Goal: Task Accomplishment & Management: Manage account settings

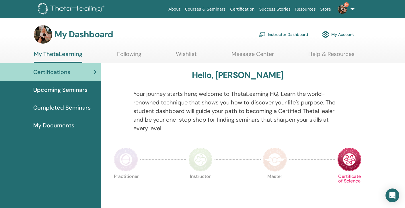
click at [285, 34] on link "Instructor Dashboard" at bounding box center [283, 34] width 49 height 13
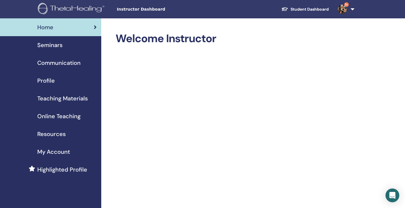
click at [52, 48] on span "Seminars" at bounding box center [49, 45] width 25 height 9
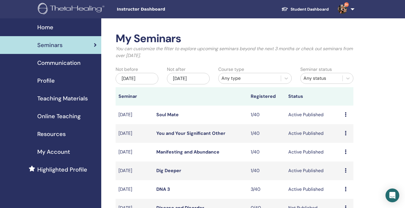
click at [188, 78] on div "[DATE]" at bounding box center [188, 78] width 43 height 11
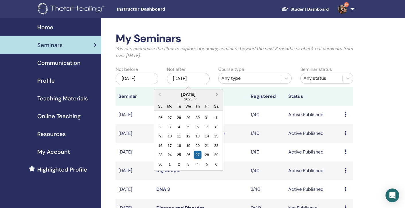
click at [217, 94] on span "Next Month" at bounding box center [217, 94] width 0 height 6
click at [215, 147] on div "28" at bounding box center [216, 145] width 8 height 8
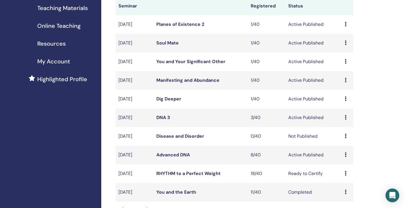
scroll to position [94, 0]
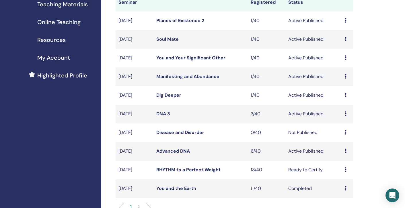
click at [205, 169] on link "RHYTHM to a Perfect Weight" at bounding box center [188, 170] width 64 height 6
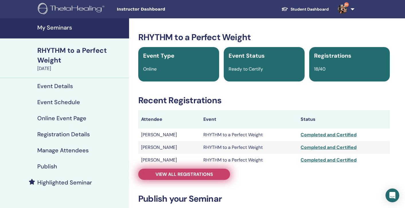
click at [192, 179] on link "View all registrations" at bounding box center [184, 174] width 92 height 11
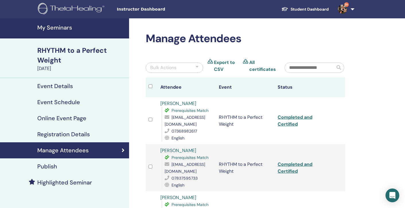
click at [59, 26] on h4 "My Seminars" at bounding box center [81, 27] width 88 height 7
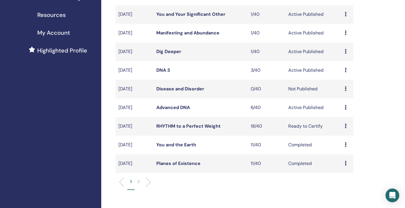
scroll to position [120, 0]
click at [345, 125] on icon at bounding box center [346, 125] width 2 height 5
click at [371, 114] on div "My Seminars You can customize the filter to explore upcoming seminars beyond th…" at bounding box center [253, 168] width 304 height 539
click at [209, 126] on link "RHYTHM to a Perfect Weight" at bounding box center [188, 125] width 64 height 6
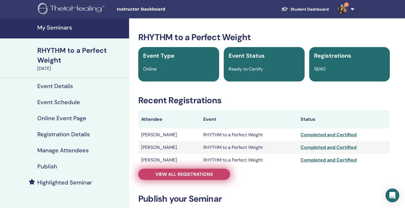
click at [184, 174] on span "View all registrations" at bounding box center [184, 174] width 58 height 6
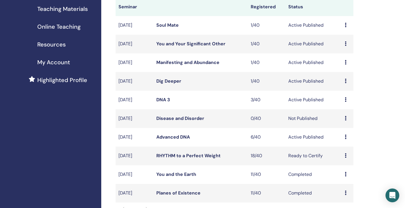
scroll to position [88, 0]
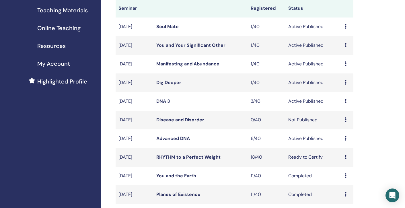
click at [176, 139] on link "Advanced DNA" at bounding box center [173, 138] width 34 height 6
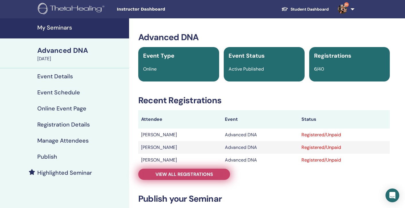
click at [200, 176] on span "View all registrations" at bounding box center [184, 174] width 58 height 6
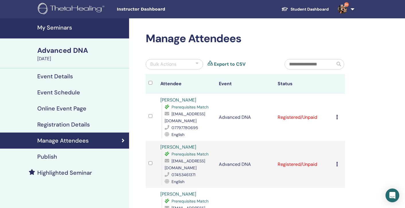
click at [45, 27] on h4 "My Seminars" at bounding box center [81, 27] width 88 height 7
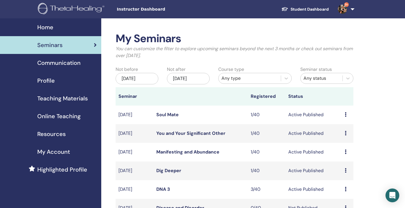
click at [147, 76] on div "[DATE]" at bounding box center [137, 78] width 43 height 11
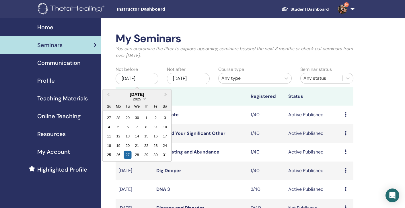
click at [145, 97] on span "Choose Date" at bounding box center [145, 98] width 4 height 4
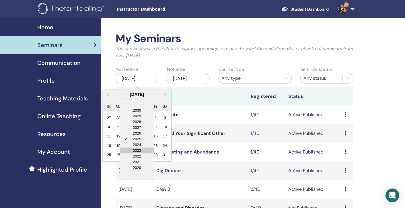
click at [141, 150] on div "2023" at bounding box center [137, 150] width 34 height 6
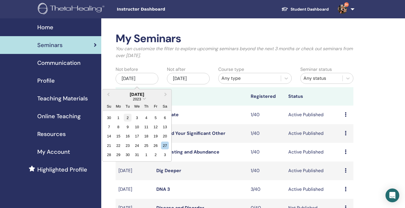
click at [129, 118] on div "2" at bounding box center [128, 118] width 8 height 8
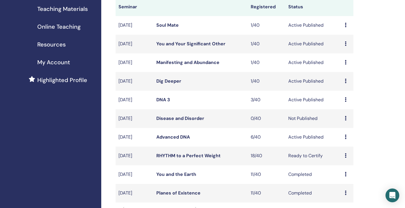
scroll to position [121, 0]
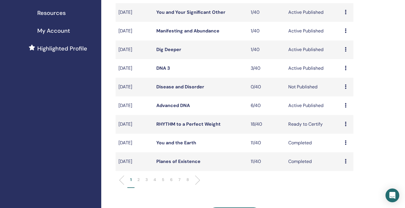
click at [188, 179] on p "8" at bounding box center [187, 180] width 3 height 6
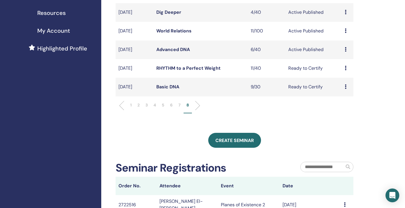
click at [171, 85] on link "Basic DNA" at bounding box center [167, 87] width 23 height 6
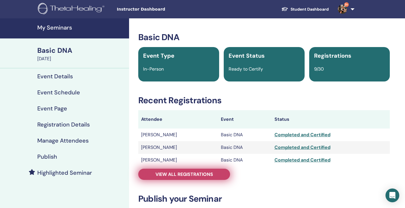
click at [198, 172] on span "View all registrations" at bounding box center [184, 174] width 58 height 6
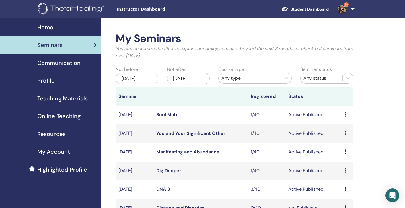
click at [136, 77] on div "[DATE]" at bounding box center [137, 78] width 43 height 11
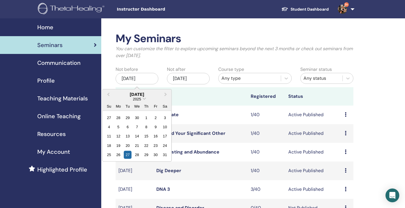
click at [143, 98] on div "2025" at bounding box center [137, 98] width 69 height 5
click at [143, 98] on span "Choose Date" at bounding box center [145, 98] width 4 height 4
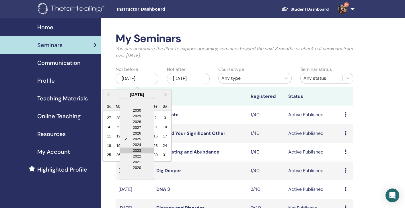
click at [136, 151] on div "2023" at bounding box center [137, 150] width 34 height 6
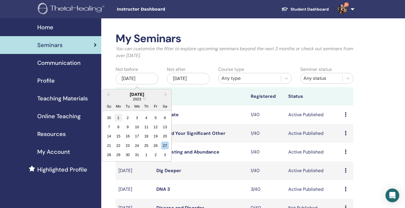
click at [117, 116] on div "1" at bounding box center [118, 118] width 8 height 8
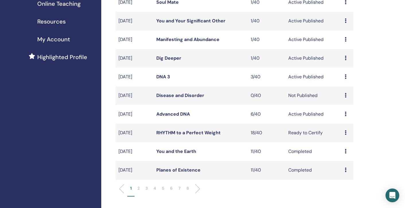
scroll to position [181, 0]
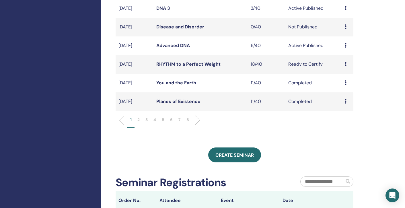
click at [188, 120] on p "8" at bounding box center [187, 120] width 3 height 6
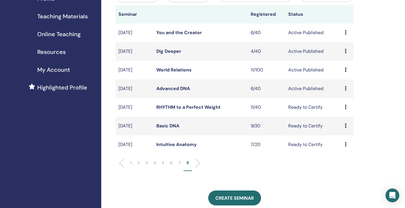
scroll to position [89, 0]
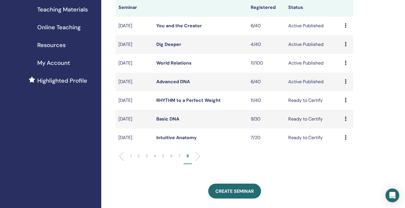
click at [179, 155] on p "7" at bounding box center [179, 156] width 2 height 6
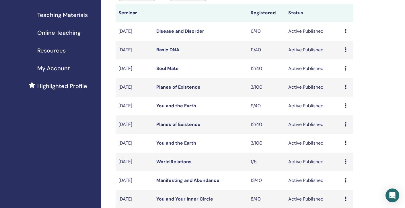
scroll to position [81, 0]
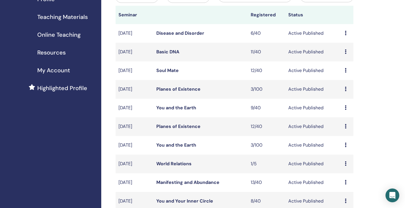
click at [167, 52] on link "Basic DNA" at bounding box center [167, 52] width 23 height 6
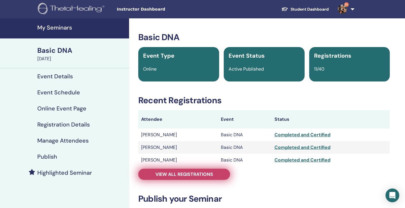
click at [178, 174] on span "View all registrations" at bounding box center [184, 174] width 58 height 6
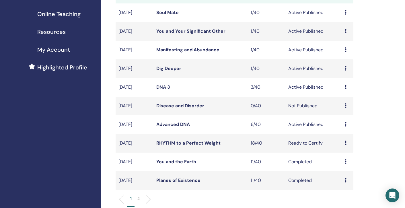
scroll to position [9, 0]
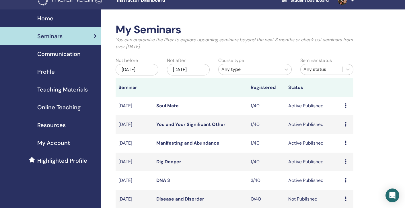
click at [147, 67] on div "[DATE]" at bounding box center [137, 69] width 43 height 11
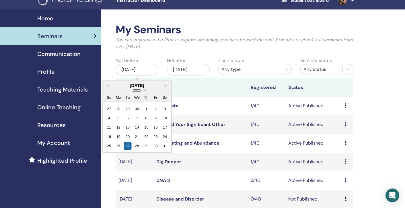
click at [145, 88] on span "Choose Date" at bounding box center [145, 89] width 4 height 4
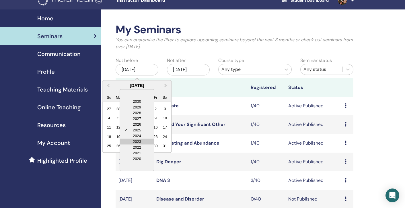
click at [142, 140] on div "2023" at bounding box center [137, 142] width 34 height 6
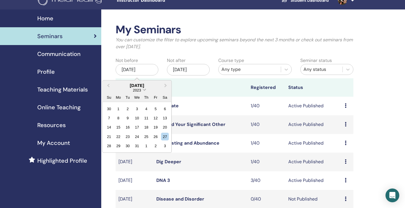
click at [144, 89] on span "Choose Date" at bounding box center [145, 89] width 4 height 4
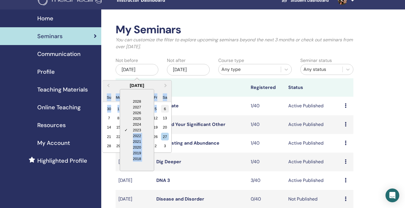
drag, startPoint x: 142, startPoint y: 128, endPoint x: 164, endPoint y: 110, distance: 29.3
click at [164, 110] on div "May 2023 2028 2027 2026 2025 2024 ✓ 2023 2022 2021 2020 2019 2018 2023 Su Mo Tu…" at bounding box center [137, 116] width 69 height 72
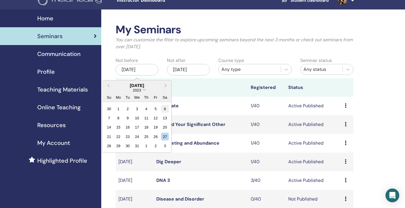
click at [164, 110] on div "6" at bounding box center [165, 109] width 8 height 8
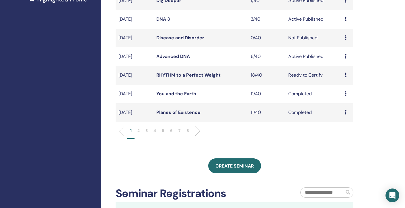
scroll to position [172, 0]
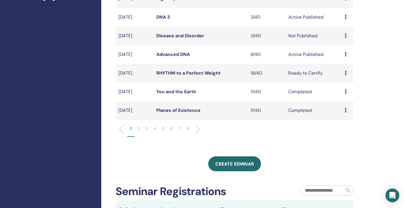
click at [179, 130] on p "7" at bounding box center [179, 129] width 2 height 6
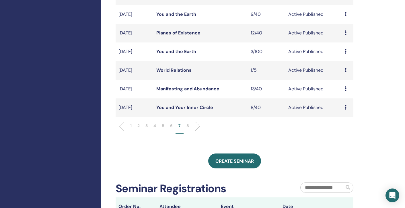
scroll to position [178, 0]
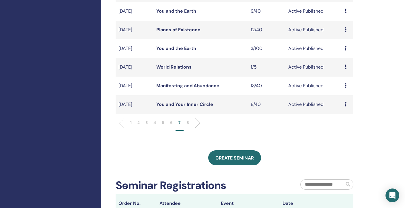
click at [171, 123] on p "6" at bounding box center [171, 123] width 3 height 6
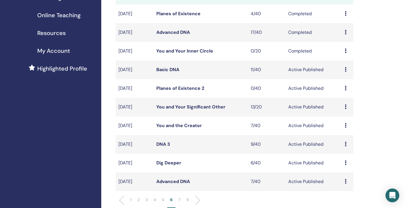
scroll to position [99, 0]
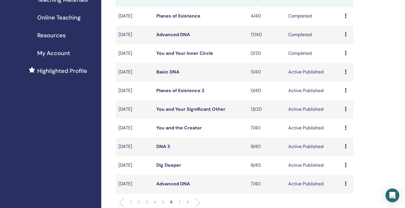
click at [165, 71] on link "Basic DNA" at bounding box center [167, 72] width 23 height 6
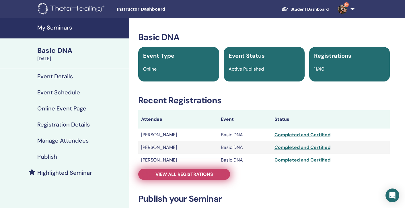
click at [174, 173] on span "View all registrations" at bounding box center [184, 174] width 58 height 6
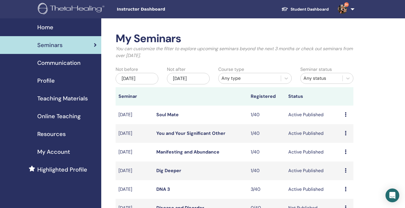
click at [140, 78] on div "[DATE]" at bounding box center [137, 78] width 43 height 11
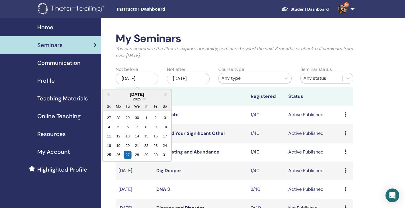
click at [143, 100] on div "2025" at bounding box center [137, 98] width 69 height 5
click at [144, 98] on span "Choose Date" at bounding box center [145, 98] width 4 height 4
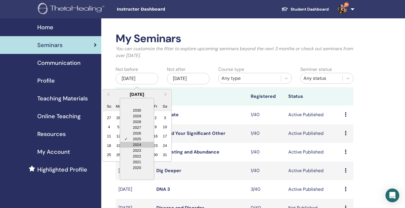
click at [140, 144] on div "2024" at bounding box center [137, 145] width 34 height 6
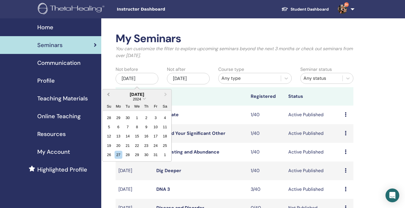
click at [108, 93] on span "Previous Month" at bounding box center [108, 94] width 0 height 6
click at [118, 116] on div "1" at bounding box center [118, 118] width 8 height 8
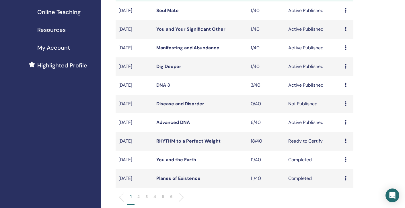
scroll to position [163, 0]
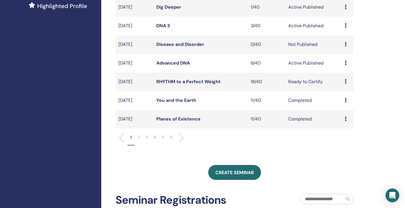
click at [171, 138] on p "6" at bounding box center [171, 137] width 3 height 6
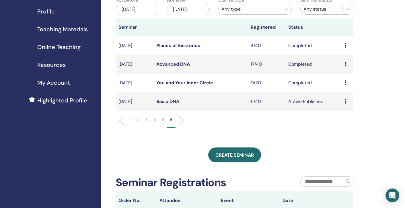
scroll to position [64, 0]
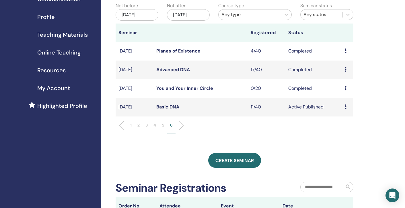
click at [168, 69] on link "Advanced DNA" at bounding box center [173, 70] width 34 height 6
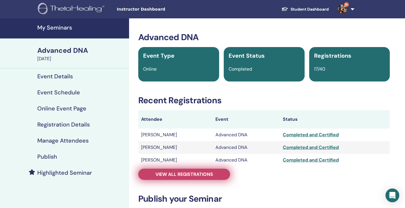
click at [175, 174] on span "View all registrations" at bounding box center [184, 174] width 58 height 6
